Goal: Task Accomplishment & Management: Complete application form

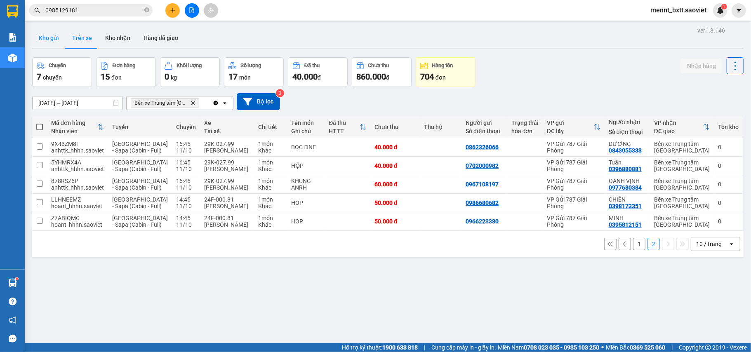
click at [42, 37] on button "Kho gửi" at bounding box center [48, 38] width 33 height 20
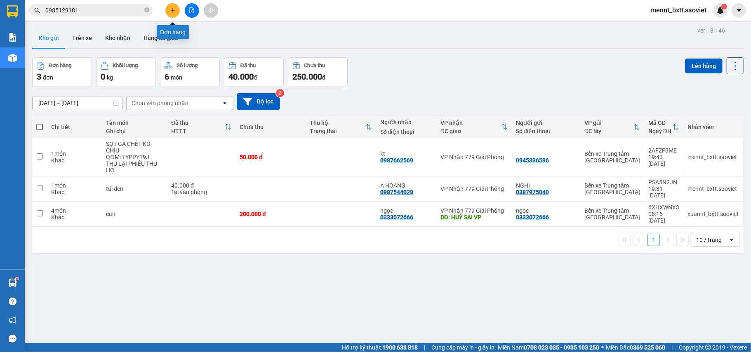
click at [167, 8] on button at bounding box center [172, 10] width 14 height 14
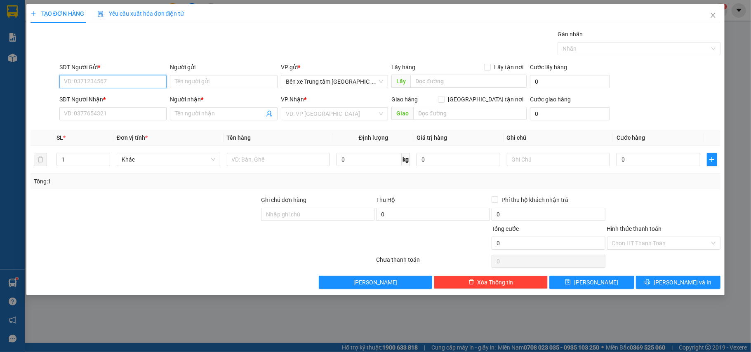
click at [142, 83] on input "SĐT Người Gửi *" at bounding box center [113, 81] width 108 height 13
click at [87, 99] on div "0377281195 -" at bounding box center [113, 98] width 98 height 9
type input "0377281195"
type input "còn hàng 4/10"
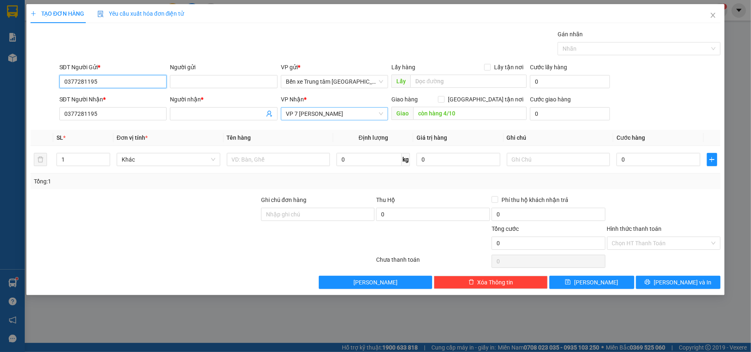
click at [294, 110] on span "VP 7 [PERSON_NAME]" at bounding box center [335, 114] width 98 height 12
type input "0377281195"
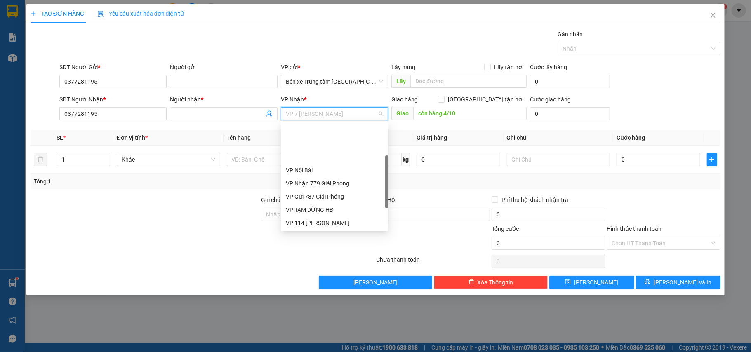
scroll to position [53, 0]
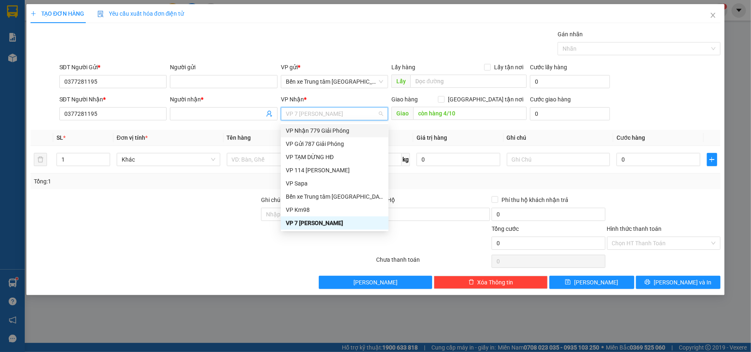
click at [331, 131] on div "VP Nhận 779 Giải Phóng" at bounding box center [335, 130] width 98 height 9
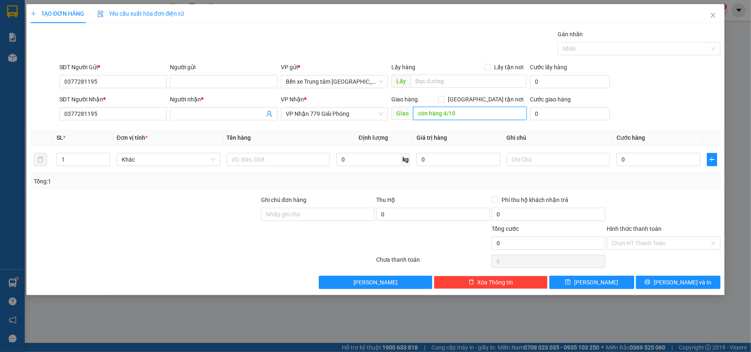
click at [463, 117] on input "còn hàng 4/10" at bounding box center [469, 113] width 113 height 13
click at [70, 158] on input "1" at bounding box center [83, 159] width 53 height 12
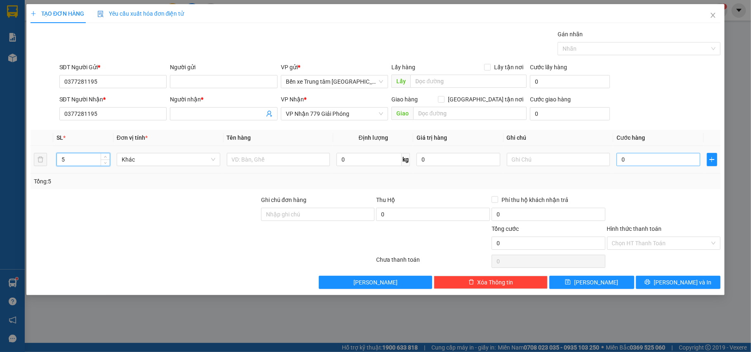
type input "5"
click at [647, 162] on input "0" at bounding box center [657, 159] width 83 height 13
type input "2"
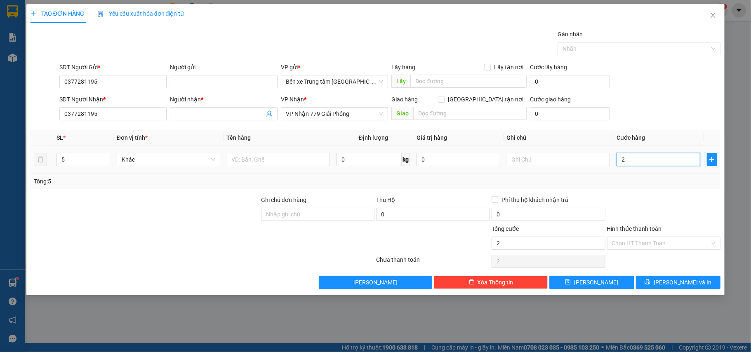
type input "25"
type input "250"
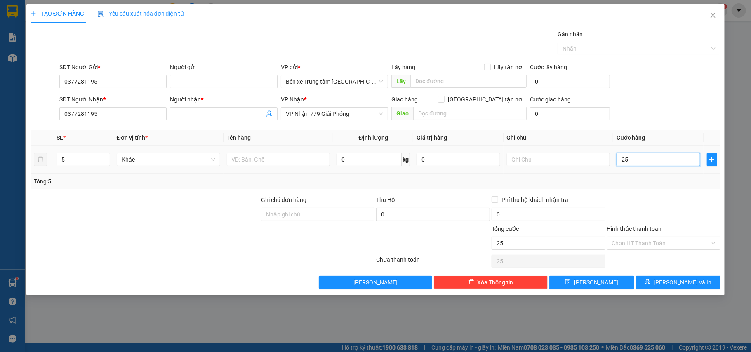
type input "250"
type input "250.000"
click at [640, 94] on form "SĐT Người Gửi * 0377281195 Người gửi VP gửi * Bến xe Trung tâm Lào Cai Lấy hàng…" at bounding box center [376, 93] width 690 height 61
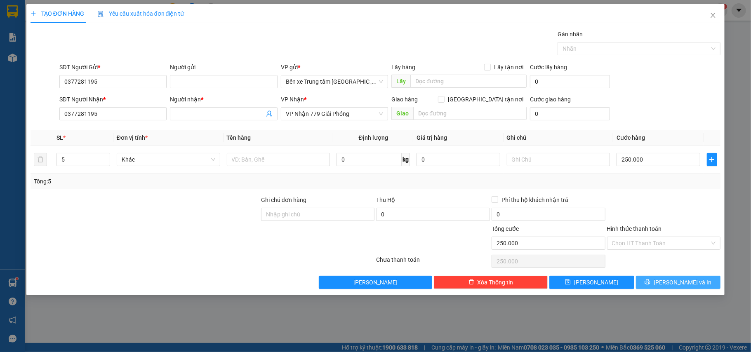
click at [678, 282] on span "[PERSON_NAME] và In" at bounding box center [683, 282] width 58 height 9
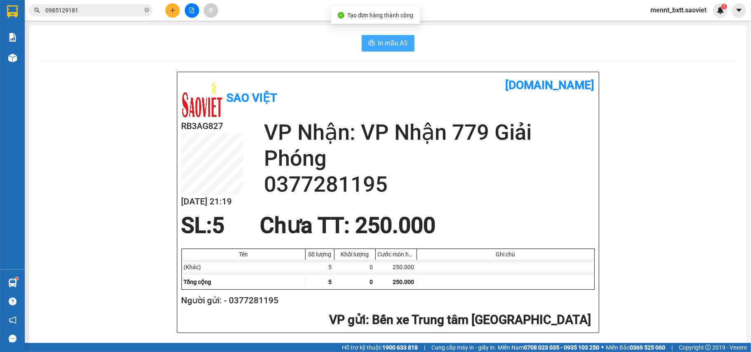
click at [396, 49] on button "In mẫu A5" at bounding box center [388, 43] width 53 height 16
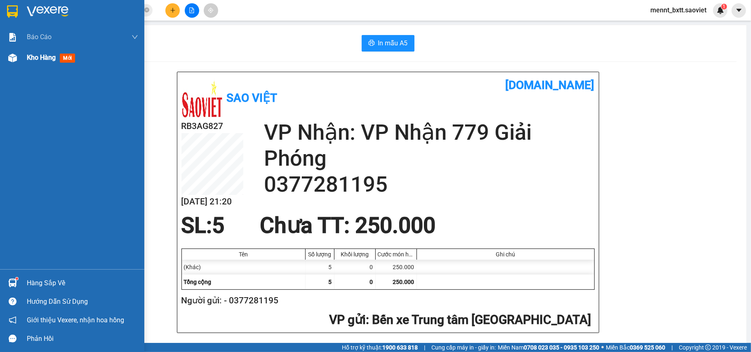
click at [36, 55] on span "Kho hàng" at bounding box center [41, 58] width 29 height 8
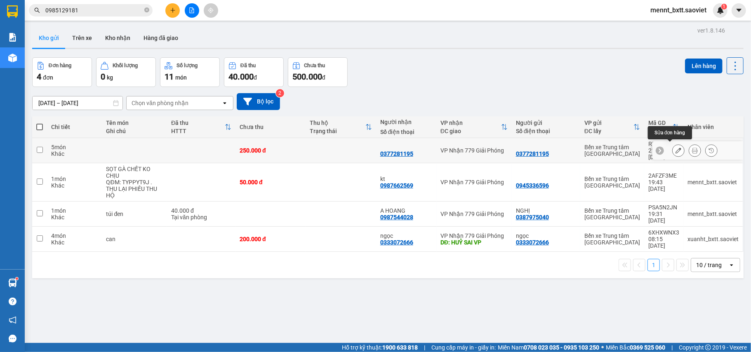
click at [675, 148] on icon at bounding box center [678, 151] width 6 height 6
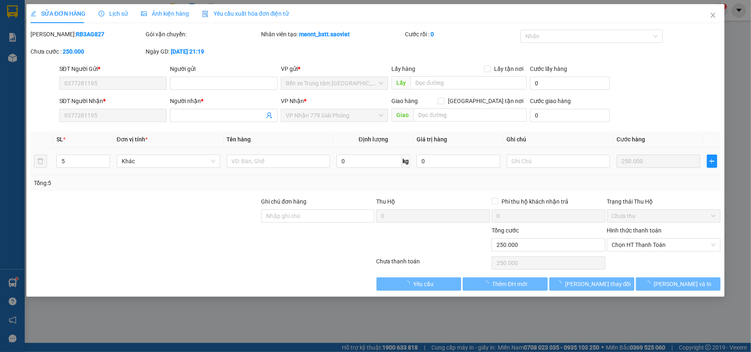
type input "0377281195"
type input "0"
type input "250.000"
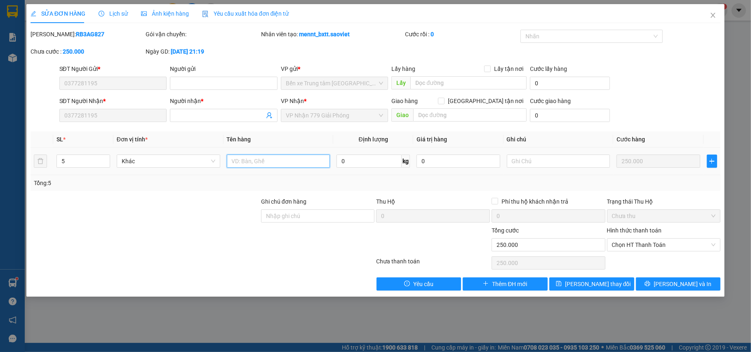
click at [241, 160] on input "text" at bounding box center [278, 161] width 103 height 13
type input "5 can"
click at [600, 285] on span "[PERSON_NAME] thay đổi" at bounding box center [598, 284] width 66 height 9
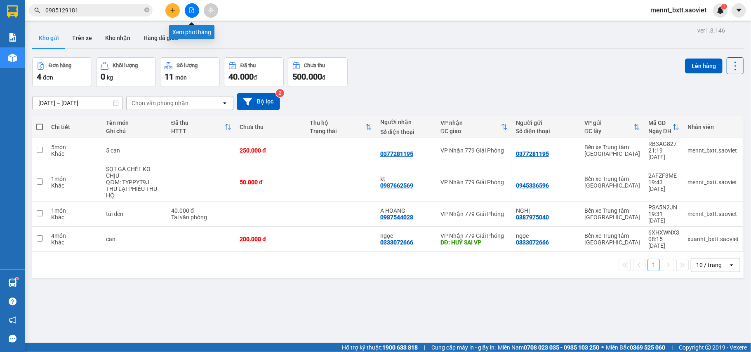
click at [191, 10] on icon "file-add" at bounding box center [192, 10] width 6 height 6
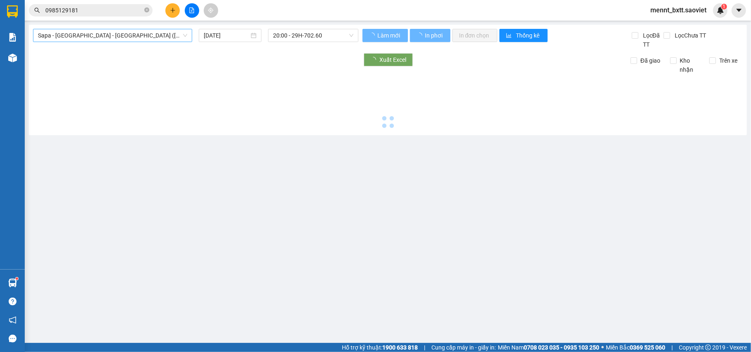
click at [143, 36] on span "Sapa - [GEOGRAPHIC_DATA] - [GEOGRAPHIC_DATA] ([GEOGRAPHIC_DATA])" at bounding box center [112, 35] width 149 height 12
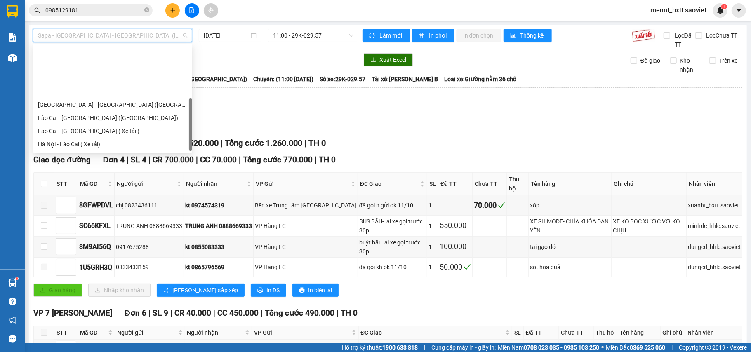
scroll to position [66, 0]
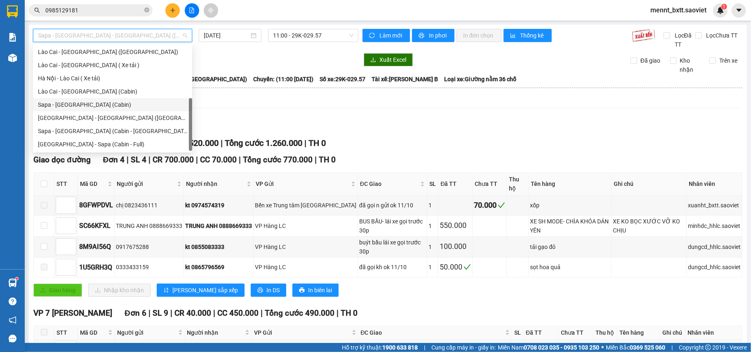
click at [114, 104] on div "Sapa - [GEOGRAPHIC_DATA] (Cabin)" at bounding box center [112, 104] width 149 height 9
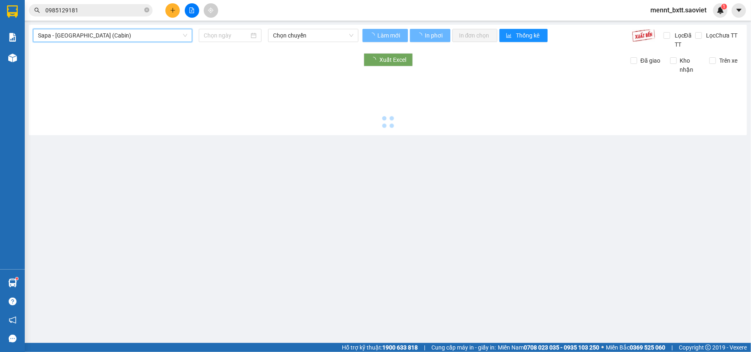
type input "[DATE]"
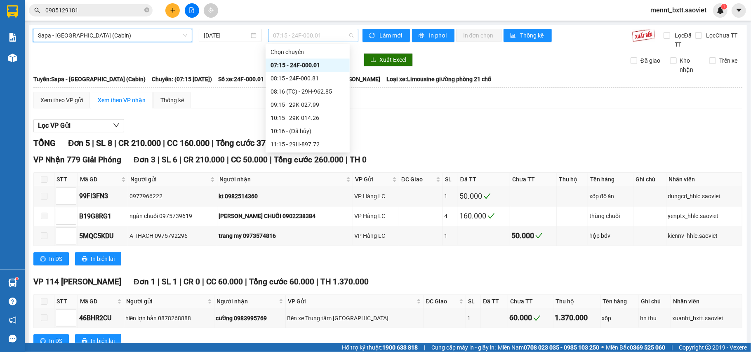
click at [278, 35] on span "07:15 - 24F-000.01" at bounding box center [313, 35] width 80 height 12
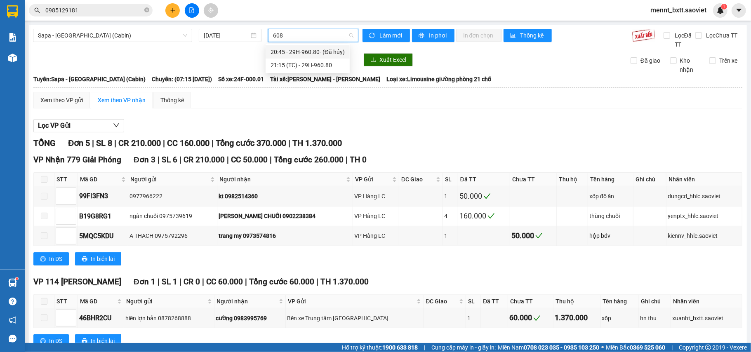
type input "6080"
click at [295, 67] on div "21:15 (TC) - 29H-960.80" at bounding box center [307, 65] width 74 height 9
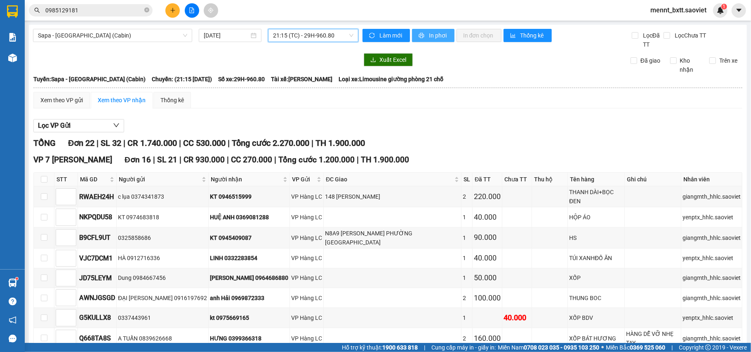
click at [429, 37] on span "In phơi" at bounding box center [438, 35] width 19 height 9
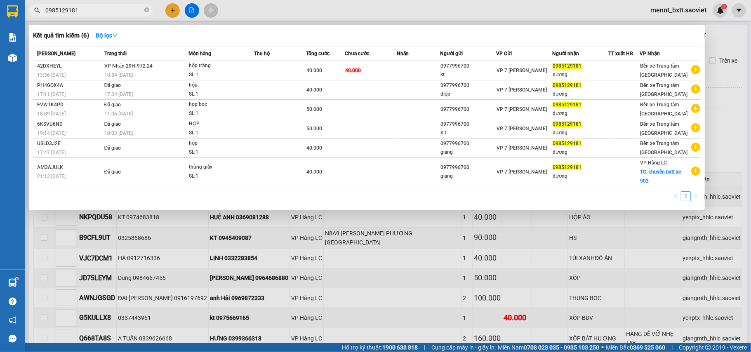
click at [86, 12] on input "0985129181" at bounding box center [93, 10] width 97 height 9
drag, startPoint x: 69, startPoint y: 12, endPoint x: 35, endPoint y: 14, distance: 33.8
click at [35, 14] on span "0985129181" at bounding box center [91, 10] width 124 height 12
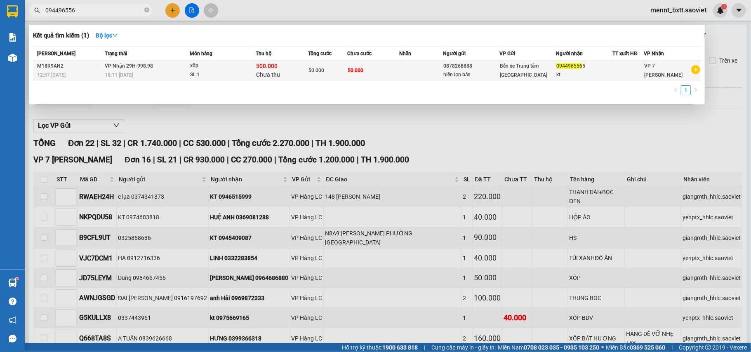
type input "094496556"
click at [411, 72] on td at bounding box center [422, 70] width 44 height 19
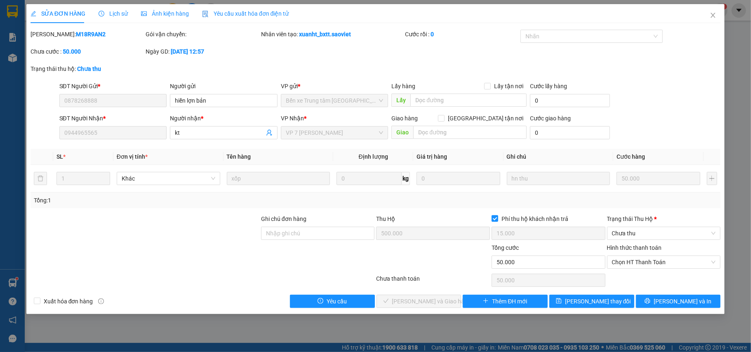
type input "0878268888"
type input "hiền lợn bản"
type input "0944965565"
type input "kt"
type input "500.000"
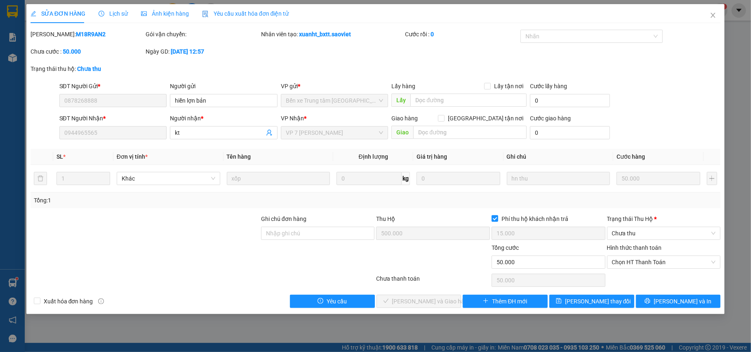
type input "15.000"
type input "50.000"
click at [121, 12] on span "Lịch sử" at bounding box center [113, 13] width 29 height 7
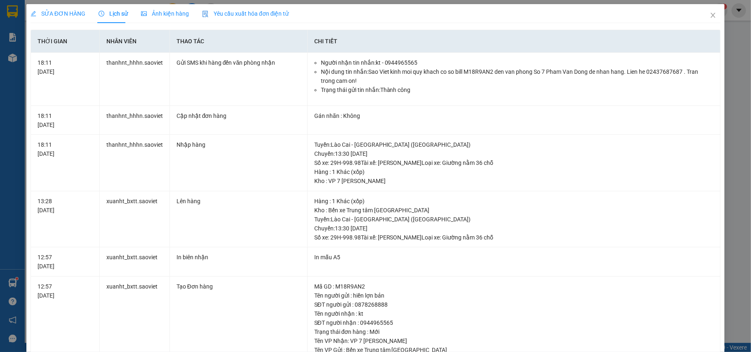
click at [734, 115] on div "SỬA ĐƠN HÀNG Lịch sử Ảnh kiện hàng Yêu cầu xuất hóa đơn điện tử Total Paid Fee …" at bounding box center [375, 176] width 751 height 352
click at [710, 16] on icon "close" at bounding box center [713, 15] width 7 height 7
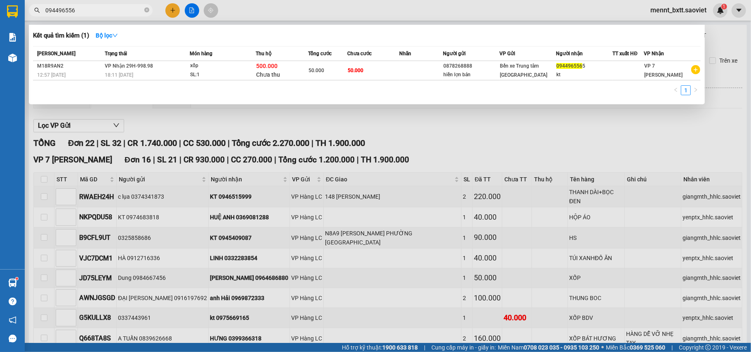
click at [94, 7] on input "094496556" at bounding box center [93, 10] width 97 height 9
click at [443, 134] on div at bounding box center [375, 176] width 751 height 352
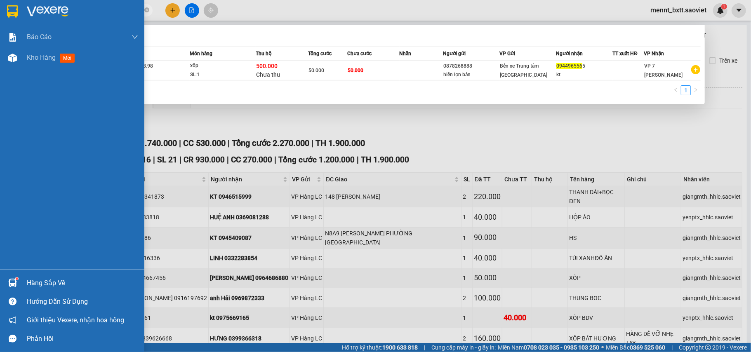
drag, startPoint x: 85, startPoint y: 9, endPoint x: 19, endPoint y: 15, distance: 65.9
click at [19, 15] on section "Kết quả tìm kiếm ( 1 ) Bộ lọc Mã ĐH Trạng thái Món hàng Thu hộ Tổng cước Chưa c…" at bounding box center [375, 176] width 751 height 352
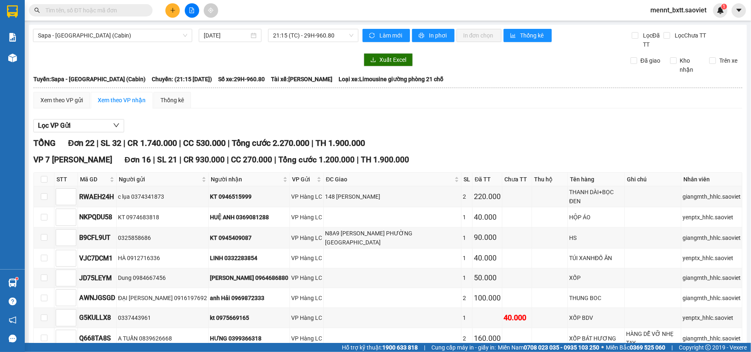
click at [55, 12] on input "text" at bounding box center [93, 10] width 97 height 9
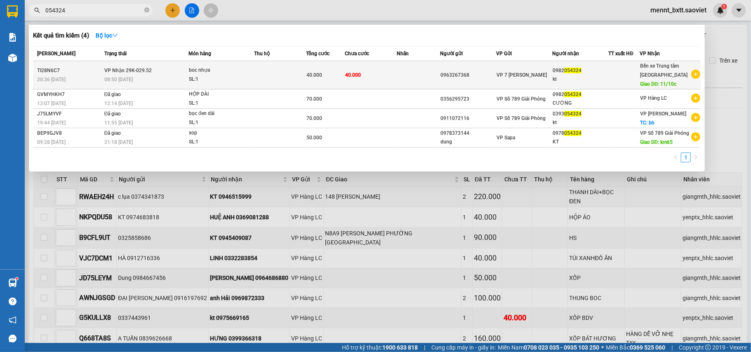
type input "054324"
click at [402, 77] on td at bounding box center [418, 75] width 43 height 28
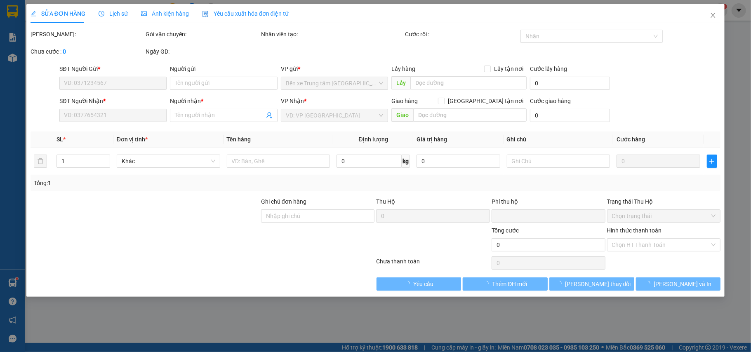
type input "0963267368"
type input "0982054324"
type input "kt"
type input "11/10c"
type input "0"
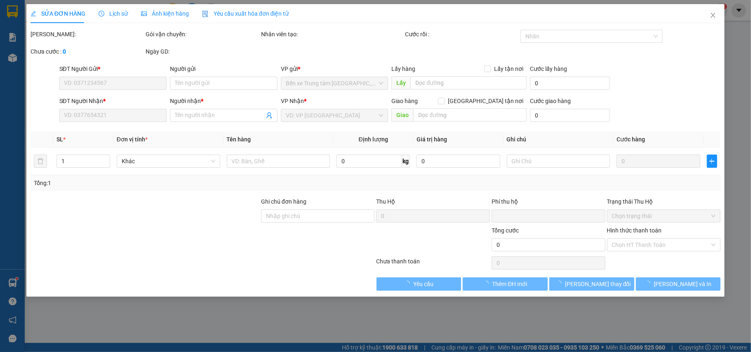
type input "40.000"
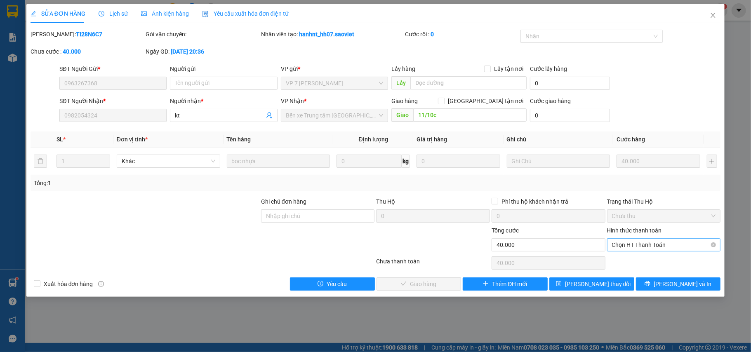
click at [649, 245] on span "Chọn HT Thanh Toán" at bounding box center [664, 245] width 104 height 12
click at [641, 275] on div "Chuyển khoản" at bounding box center [664, 275] width 104 height 9
type input "0"
click at [654, 245] on span "Chuyển khoản" at bounding box center [664, 245] width 104 height 12
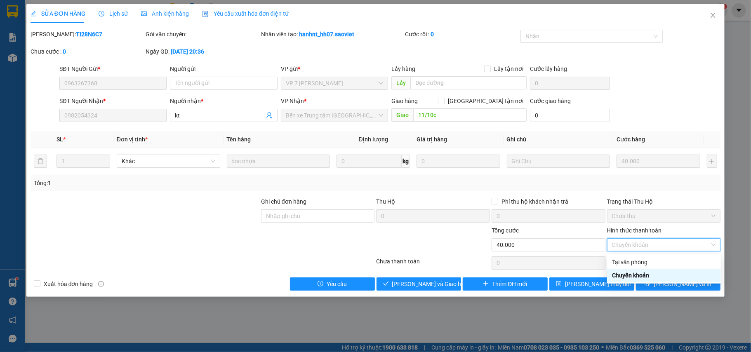
click at [642, 274] on div "Chuyển khoản" at bounding box center [664, 275] width 104 height 9
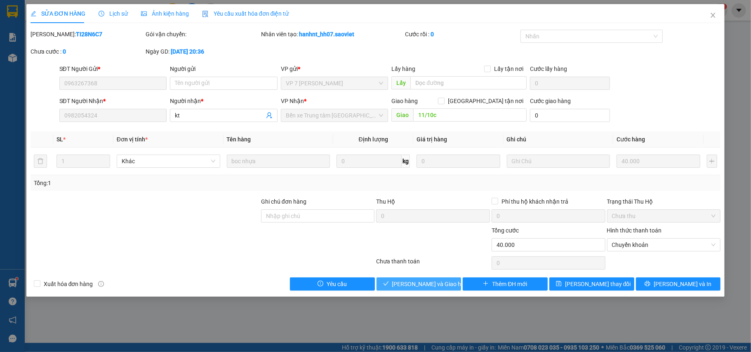
click at [409, 286] on span "[PERSON_NAME] và Giao hàng" at bounding box center [431, 284] width 79 height 9
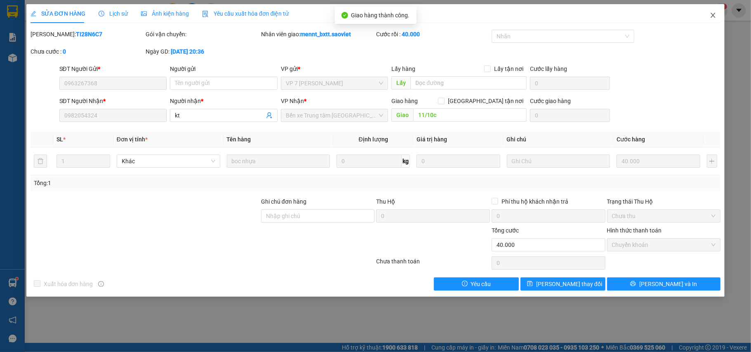
click at [711, 17] on icon "close" at bounding box center [713, 15] width 7 height 7
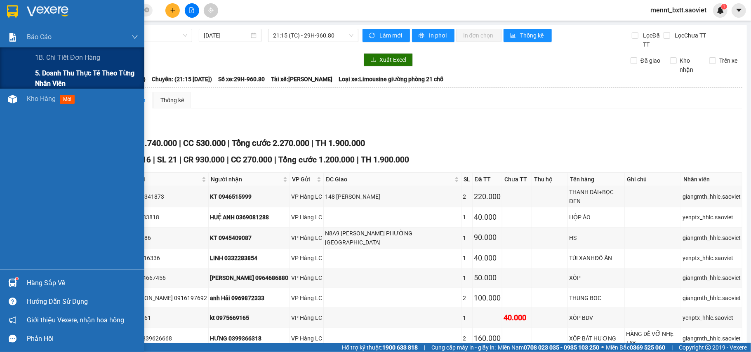
click at [61, 70] on span "5. Doanh thu thực tế theo từng nhân viên" at bounding box center [86, 78] width 103 height 21
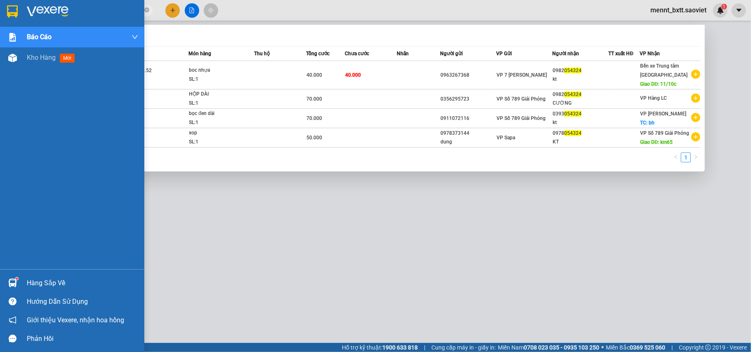
drag, startPoint x: 73, startPoint y: 14, endPoint x: 14, endPoint y: 5, distance: 59.7
click at [14, 5] on section "Kết quả tìm kiếm ( 4 ) Bộ lọc Mã ĐH Trạng thái Món hàng Thu hộ Tổng cước Chưa c…" at bounding box center [375, 176] width 751 height 352
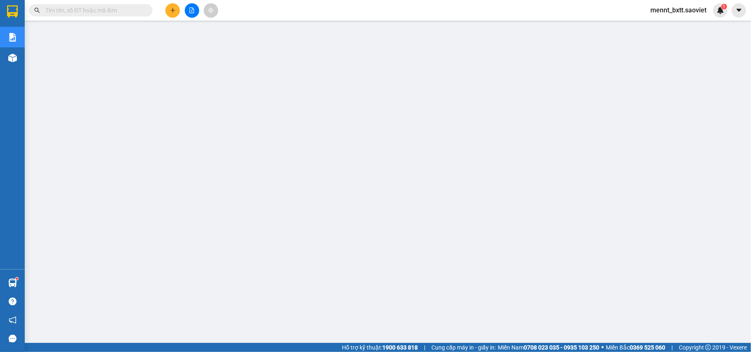
click at [53, 9] on input "text" at bounding box center [93, 10] width 97 height 9
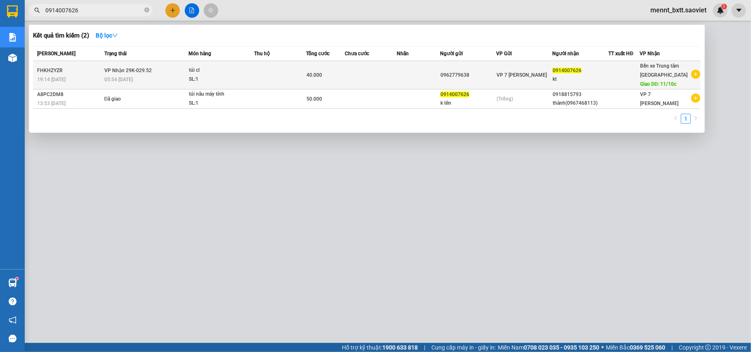
type input "0914007626"
click at [278, 76] on td at bounding box center [280, 75] width 52 height 28
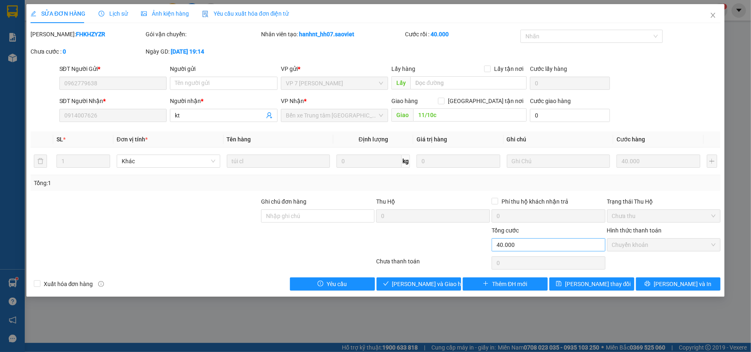
type input "0962779638"
type input "0914007626"
type input "kt"
type input "11/10c"
type input "0"
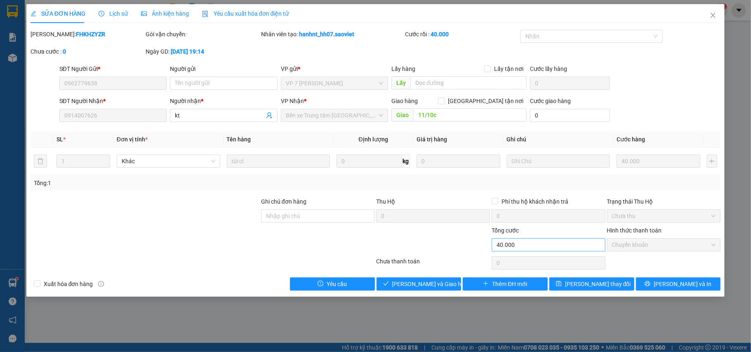
type input "40.000"
click at [433, 286] on span "Giao hàng" at bounding box center [423, 284] width 26 height 9
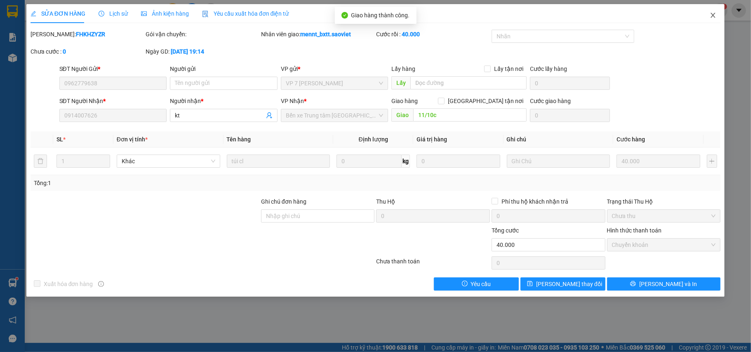
click at [713, 15] on icon "close" at bounding box center [713, 15] width 5 height 5
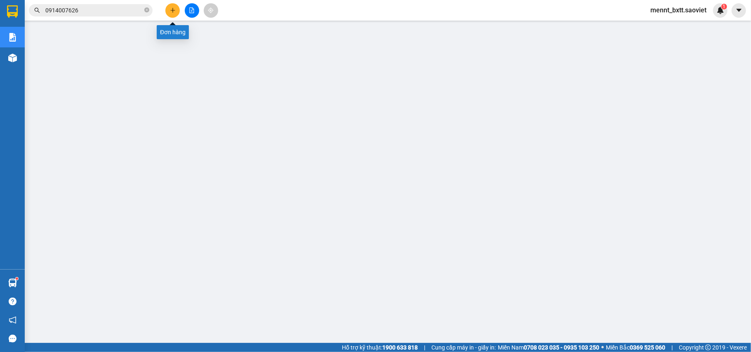
click at [168, 10] on button at bounding box center [172, 10] width 14 height 14
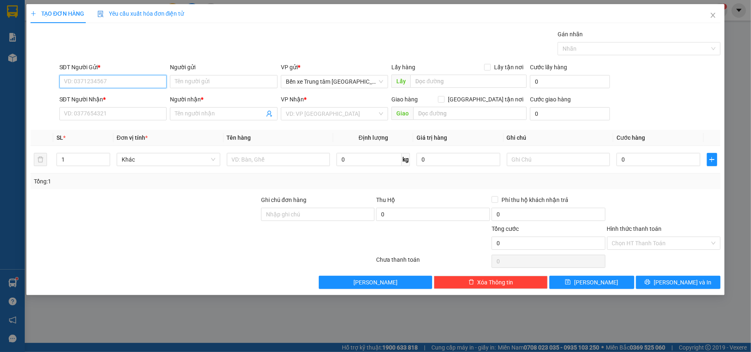
click at [79, 76] on input "SĐT Người Gửi *" at bounding box center [113, 81] width 108 height 13
type input "0977712597"
click at [84, 94] on div "0977712597 - DUNG" at bounding box center [113, 98] width 98 height 9
type input "DUNG"
type input "0968839919"
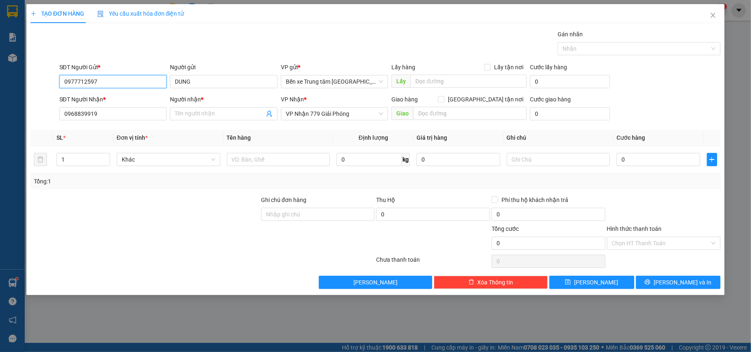
type input "0977712597"
drag, startPoint x: 58, startPoint y: 108, endPoint x: 43, endPoint y: 107, distance: 14.4
click at [43, 107] on div "SĐT Người Nhận * 0968839919 0968839919 Người nhận * Tên người nhận VP Nhận * VP…" at bounding box center [376, 109] width 692 height 29
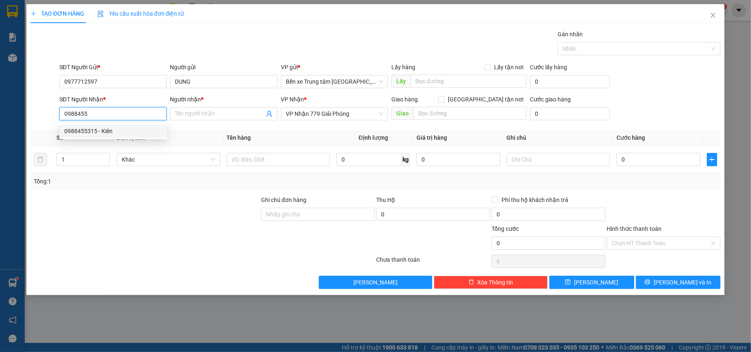
click at [86, 129] on div "0988455315 - Kiên" at bounding box center [113, 131] width 98 height 9
type input "0988455315"
type input "Kiên"
type input "0988455315"
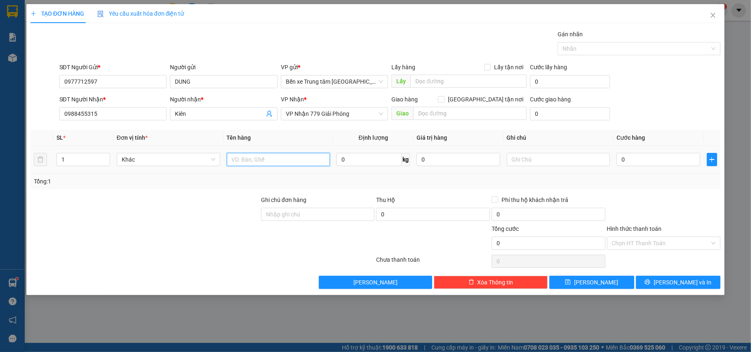
click at [256, 164] on input "text" at bounding box center [278, 159] width 103 height 13
type input "hộp"
click at [626, 158] on input "0" at bounding box center [657, 159] width 83 height 13
type input "4"
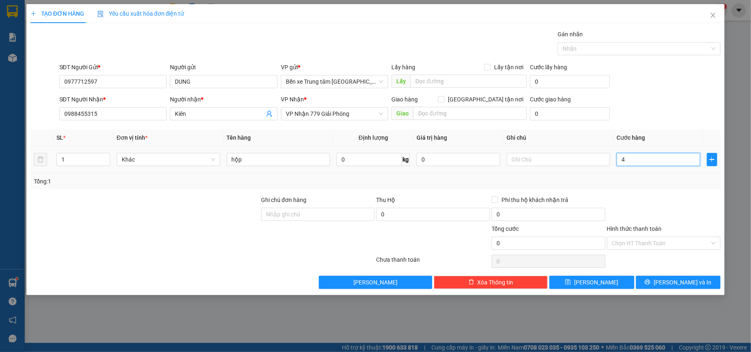
type input "4"
type input "40"
type input "40.000"
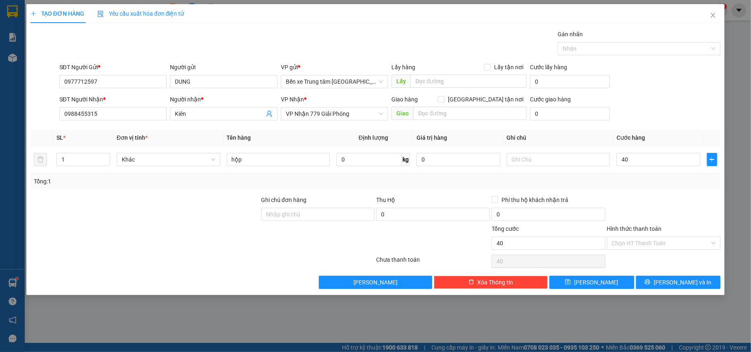
type input "40.000"
click at [642, 83] on div "SĐT Người Gửi * 0977712597 Người gửi DUNG VP gửi * Bến xe Trung tâm Lào Cai Lấy…" at bounding box center [390, 77] width 665 height 29
click at [668, 282] on button "[PERSON_NAME] và In" at bounding box center [678, 282] width 85 height 13
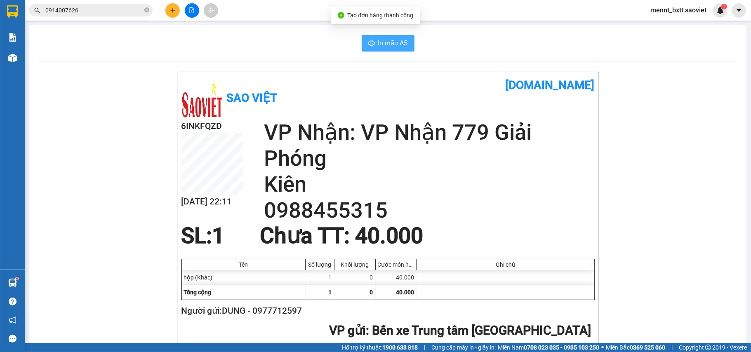
click at [386, 45] on span "In mẫu A5" at bounding box center [393, 43] width 30 height 10
